Goal: Download file/media

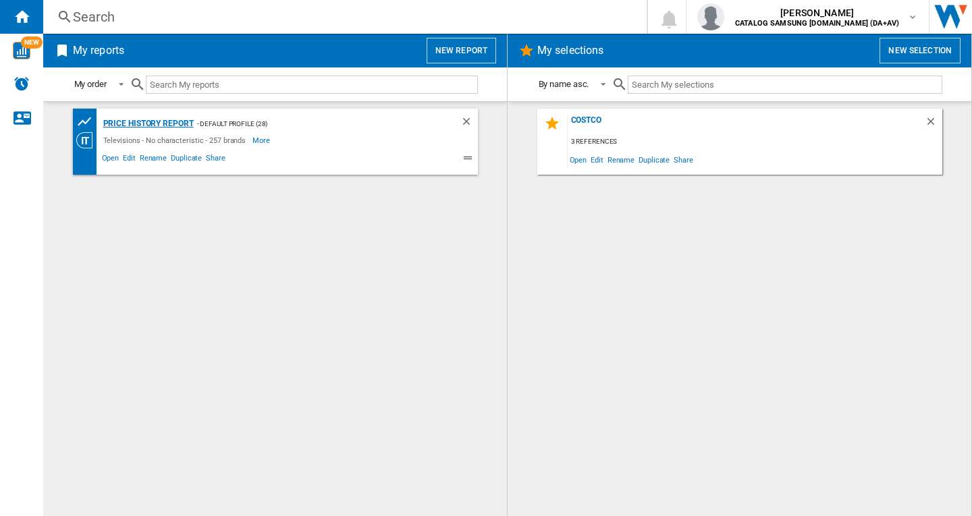
click at [185, 119] on div "Price History Report" at bounding box center [147, 123] width 94 height 17
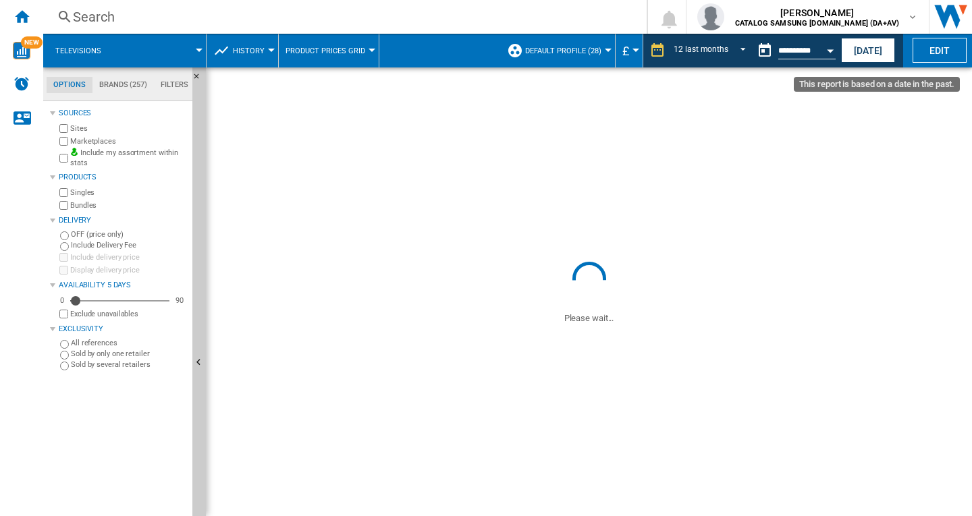
click at [822, 49] on button "Open calendar" at bounding box center [830, 48] width 24 height 24
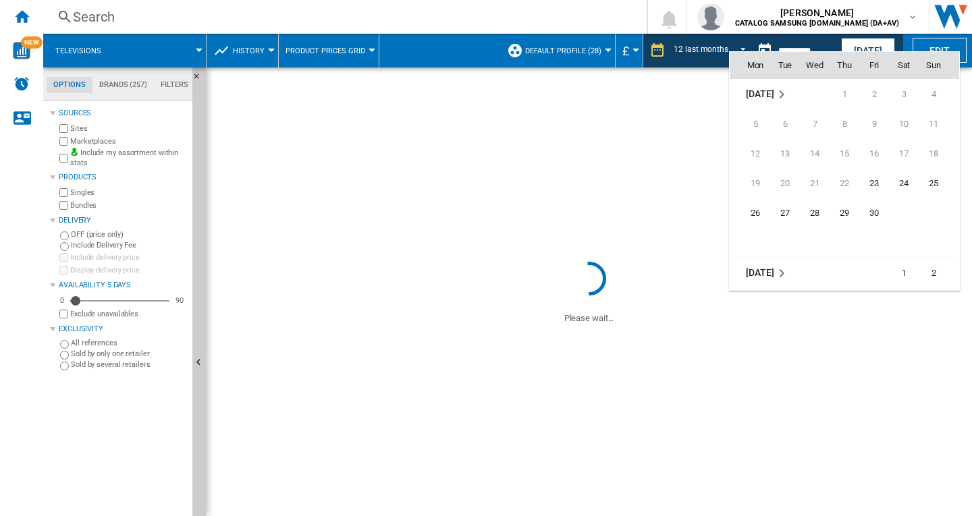
click at [779, 273] on md-icon "October 2022" at bounding box center [782, 273] width 16 height 16
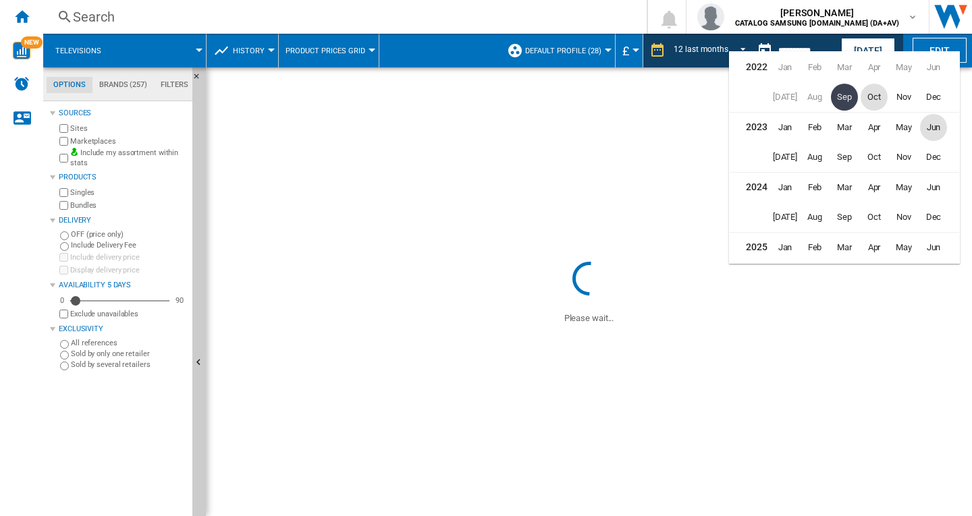
click at [934, 130] on span "Jun" at bounding box center [933, 127] width 27 height 27
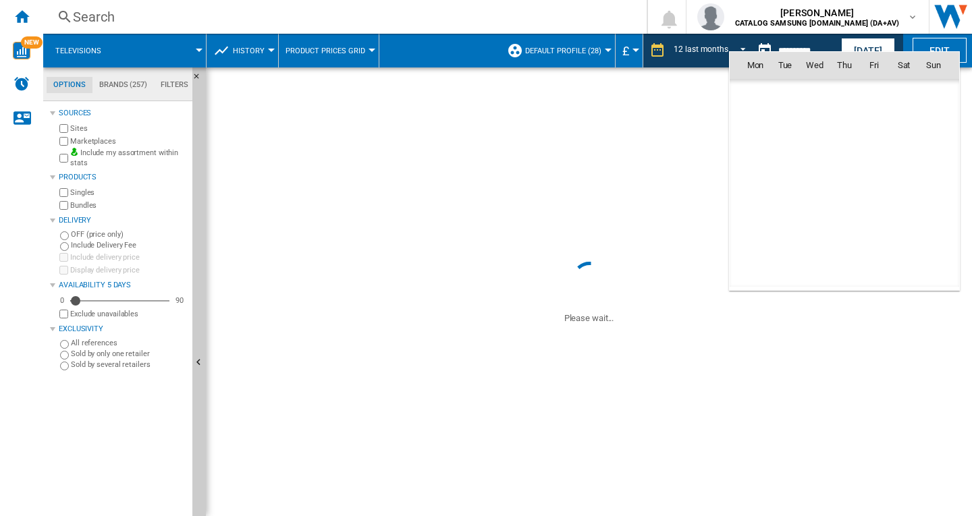
scroll to position [1610, 0]
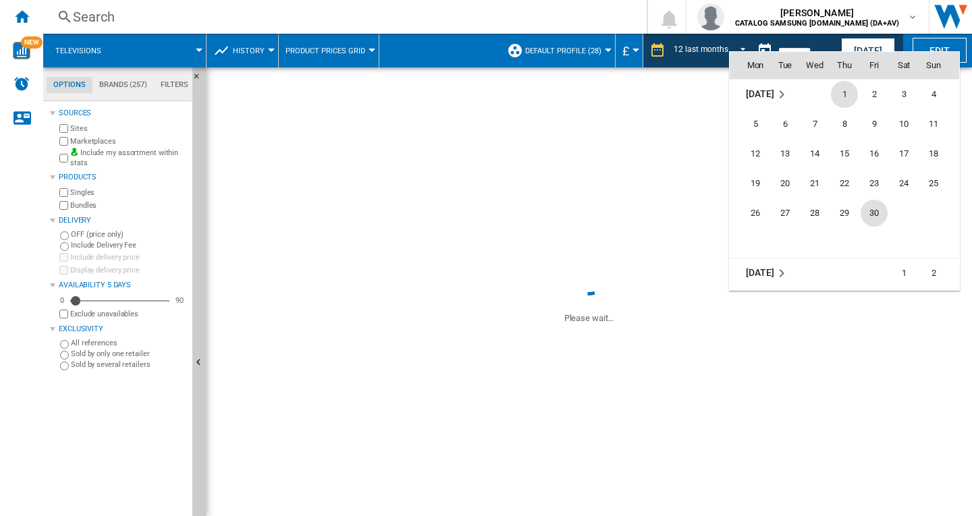
click at [873, 211] on span "30" at bounding box center [874, 213] width 27 height 27
type input "**********"
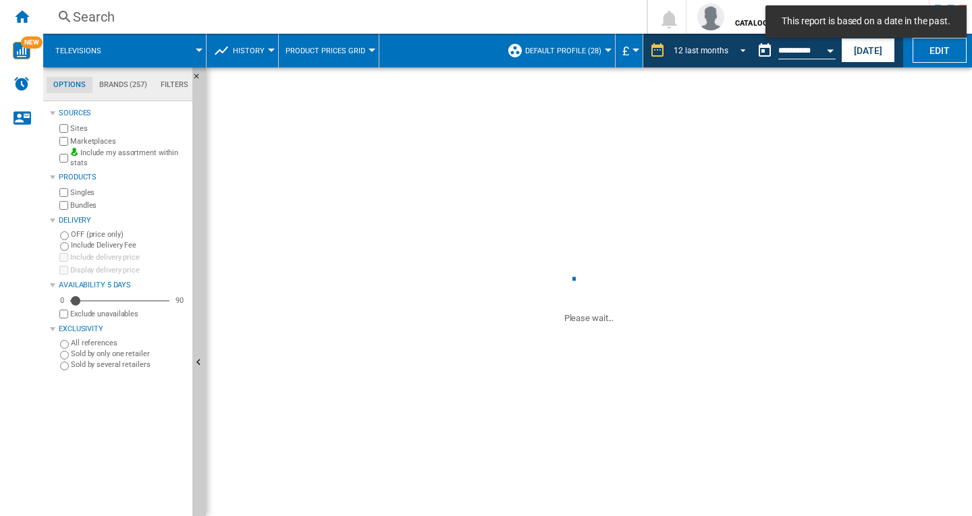
click at [728, 53] on md-select-value "12 last months" at bounding box center [711, 50] width 79 height 20
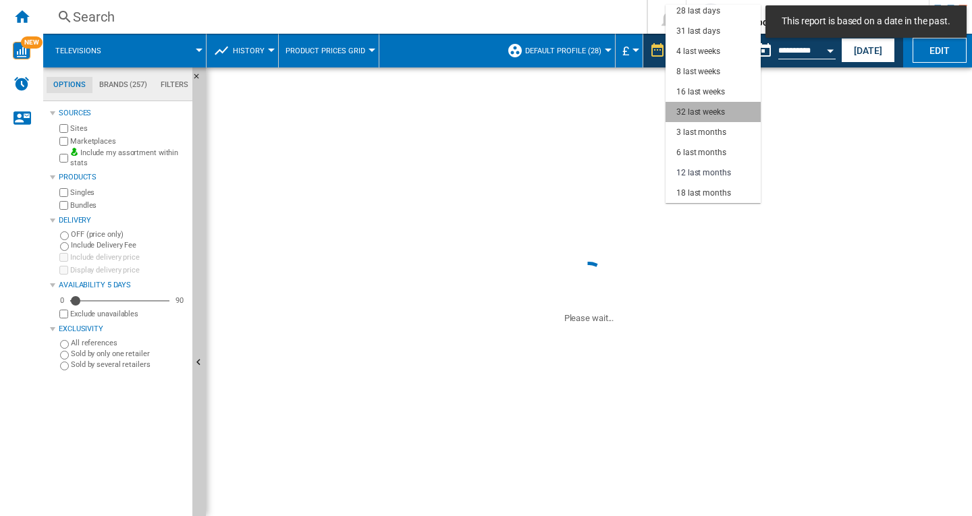
click at [724, 105] on md-option "32 last weeks" at bounding box center [713, 112] width 95 height 20
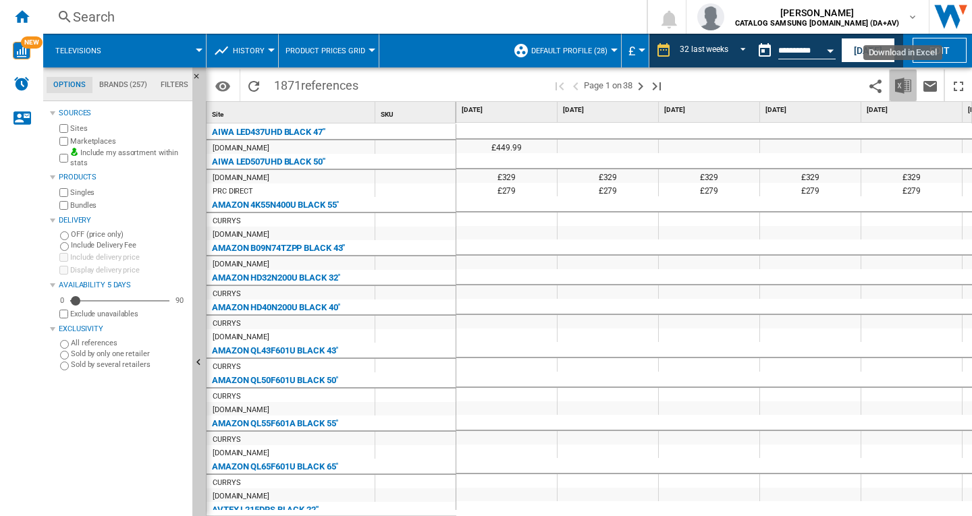
click at [904, 78] on img "Download in Excel" at bounding box center [903, 86] width 16 height 16
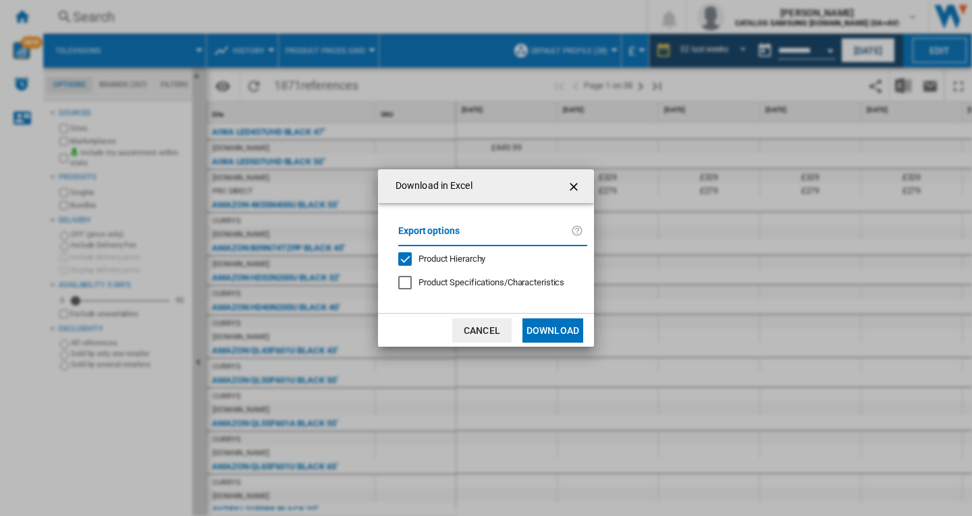
click at [564, 331] on button "Download" at bounding box center [552, 331] width 61 height 24
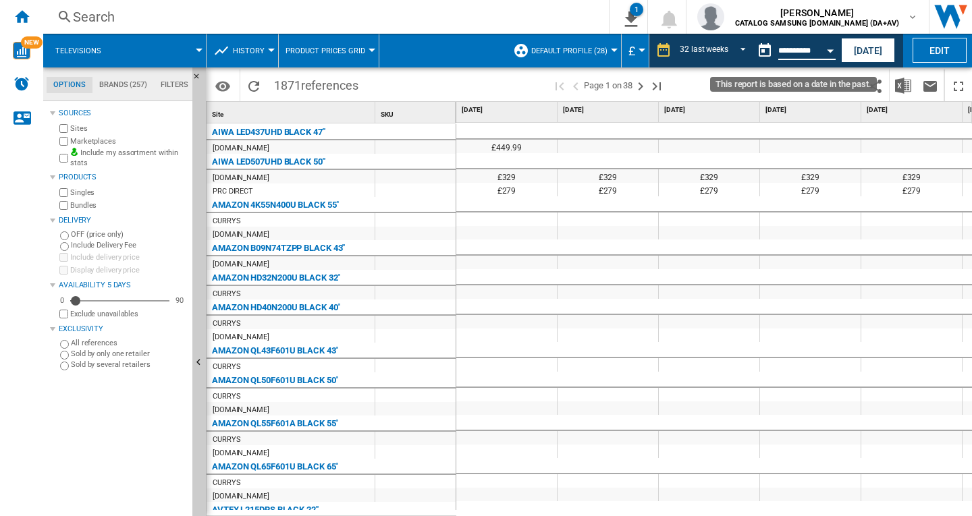
click at [799, 51] on input "**********" at bounding box center [806, 53] width 57 height 12
click at [830, 50] on div "Open calendar" at bounding box center [830, 50] width 7 height 3
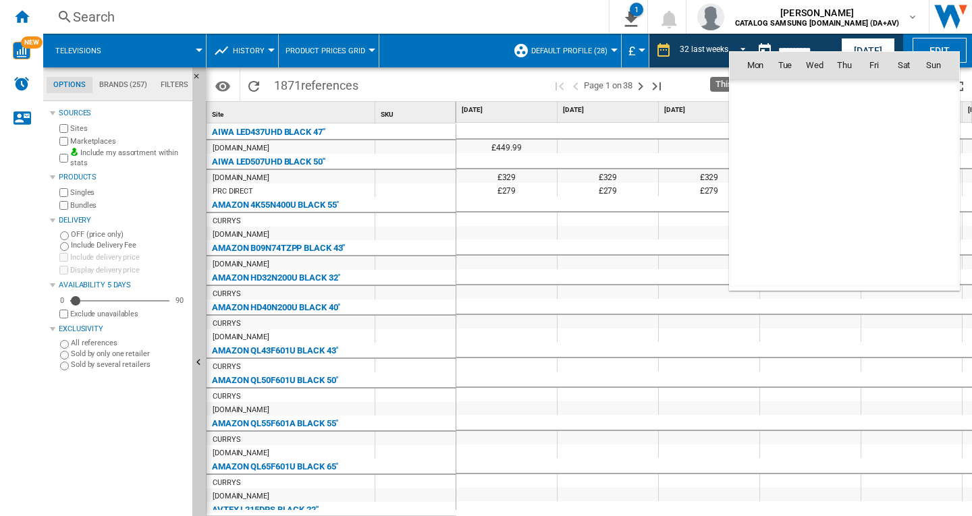
scroll to position [1610, 0]
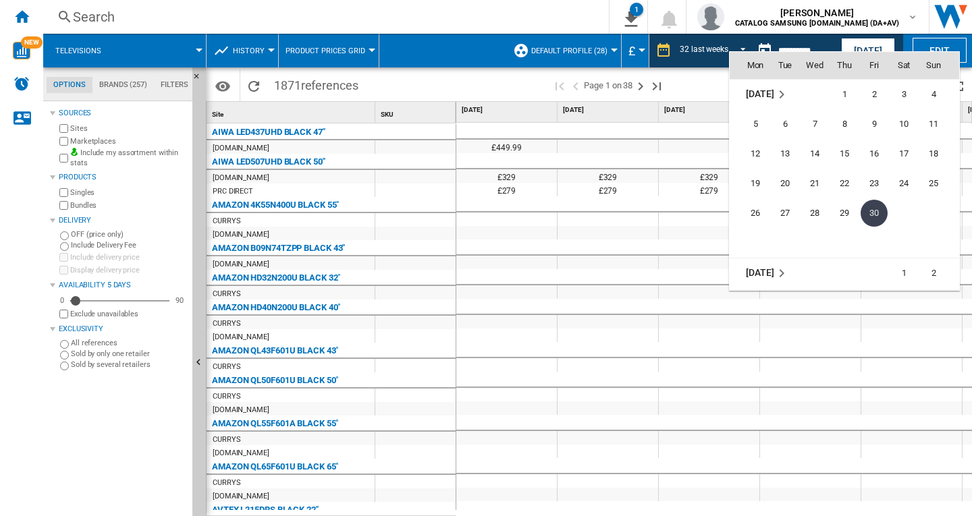
click at [774, 95] on md-icon "June 2023" at bounding box center [782, 94] width 16 height 16
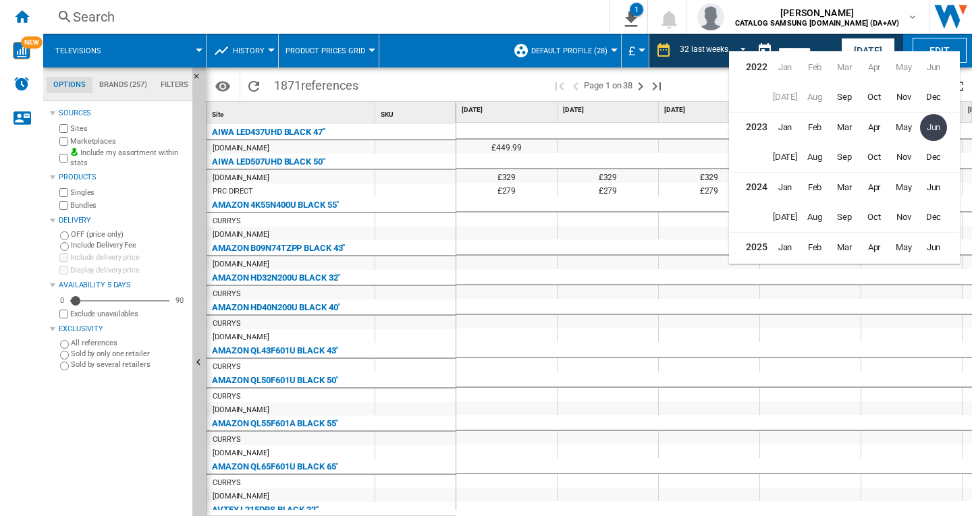
scroll to position [30, 0]
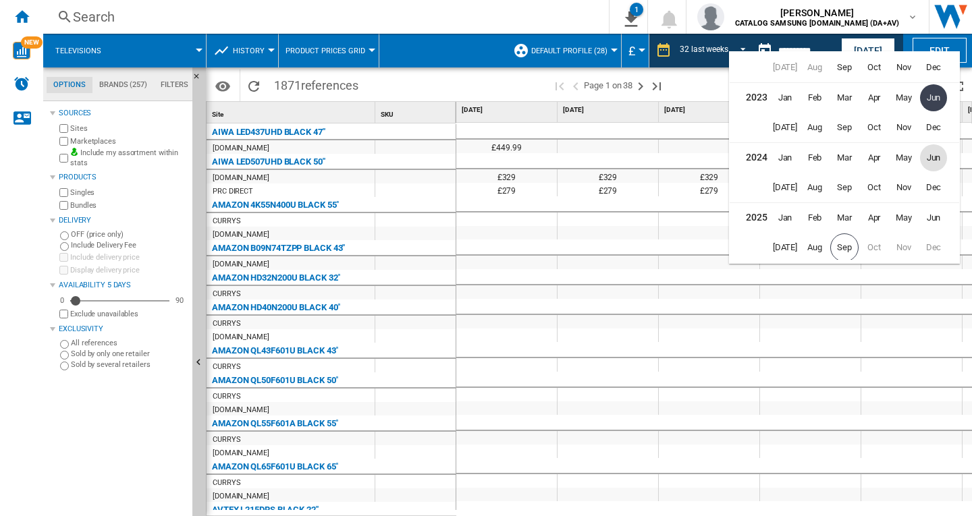
click at [926, 162] on span "Jun" at bounding box center [933, 157] width 27 height 27
type input "**********"
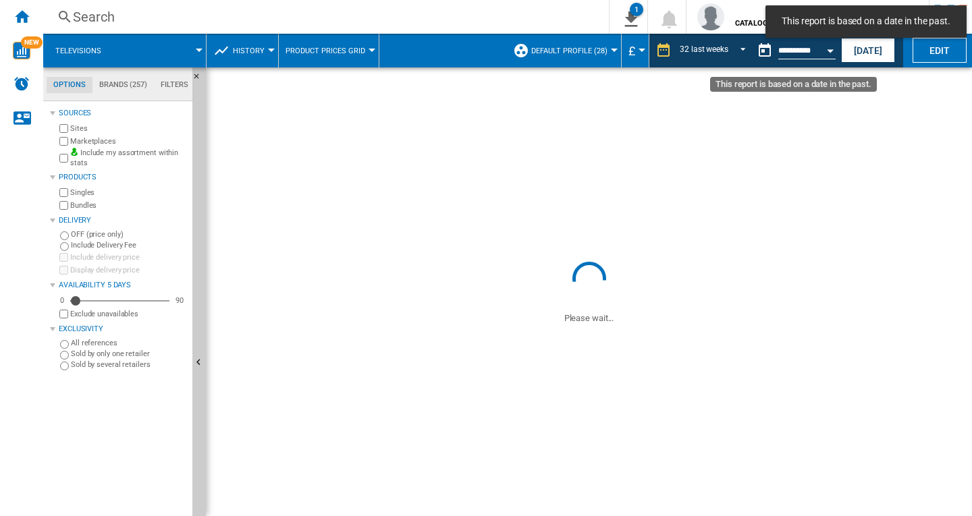
click at [829, 55] on button "Open calendar" at bounding box center [830, 48] width 24 height 24
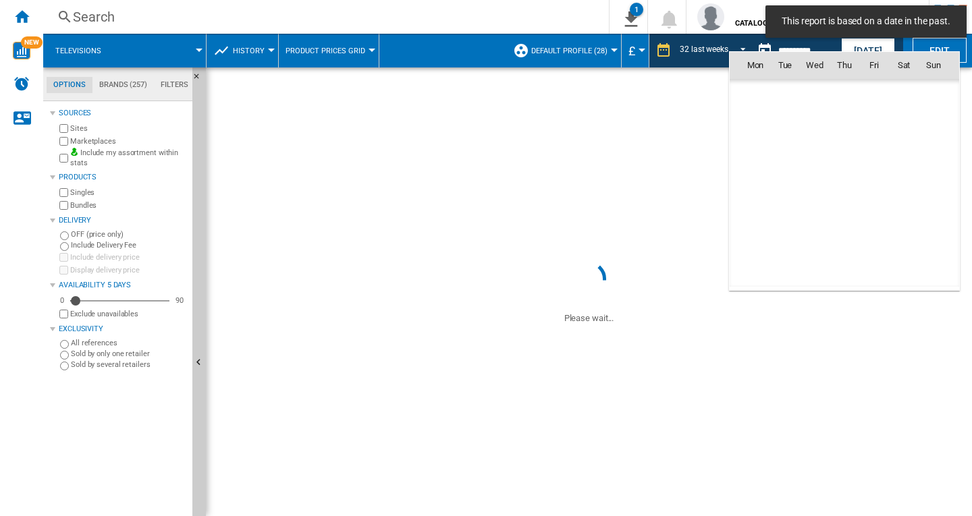
scroll to position [3756, 0]
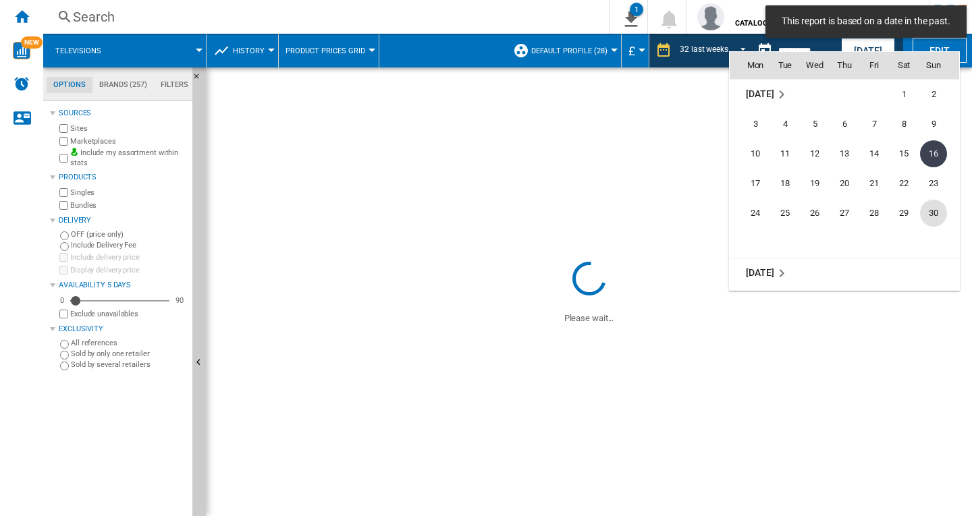
click at [924, 215] on span "30" at bounding box center [933, 213] width 27 height 27
type input "**********"
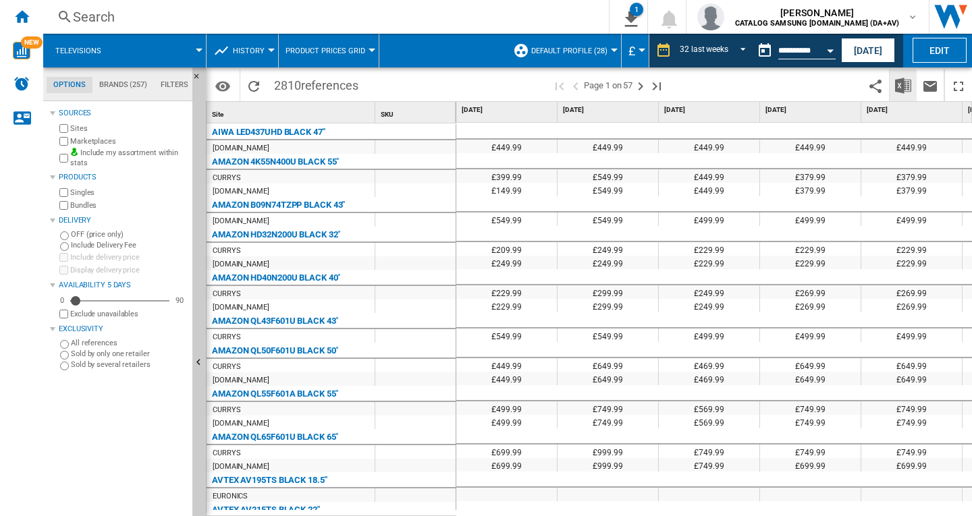
click at [904, 84] on img "Download in Excel" at bounding box center [903, 86] width 16 height 16
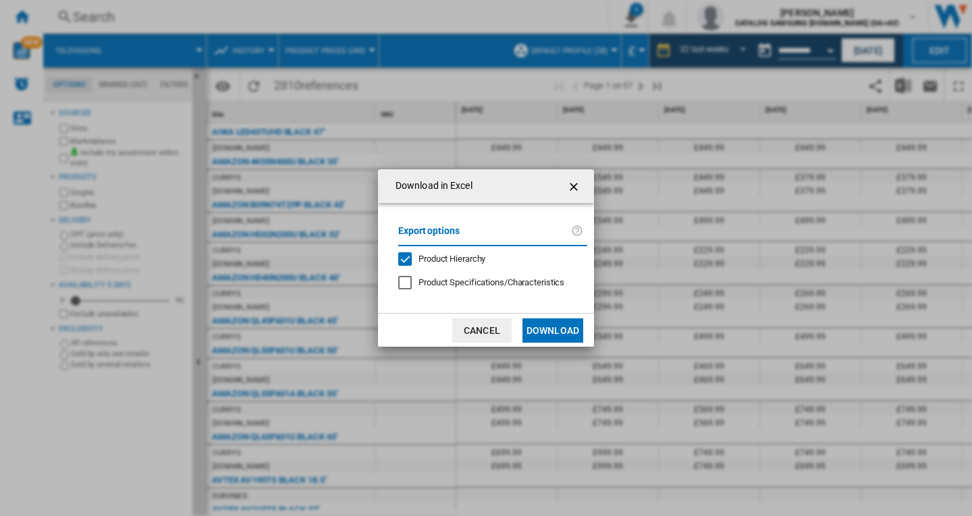
click at [560, 323] on button "Download" at bounding box center [552, 331] width 61 height 24
